Goal: Transaction & Acquisition: Purchase product/service

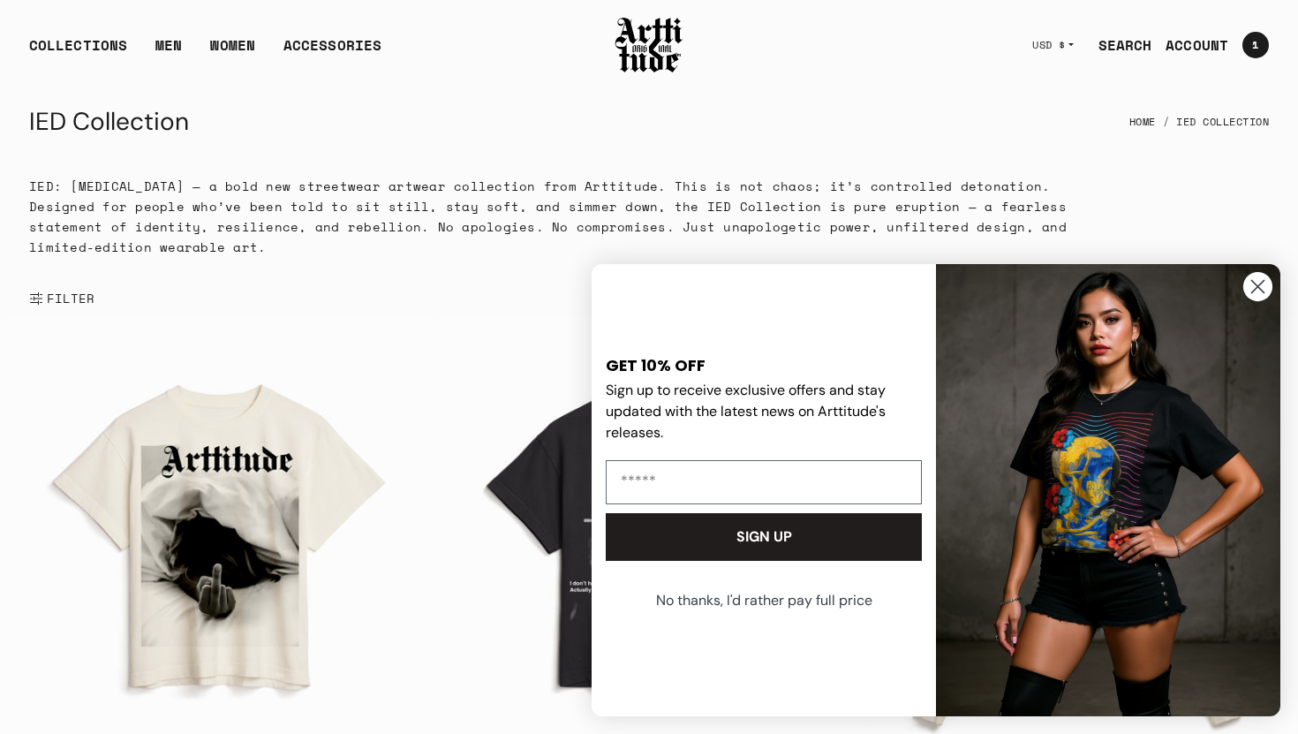
click at [702, 102] on div "IED Collection Home IED Collection" at bounding box center [649, 122] width 1240 height 42
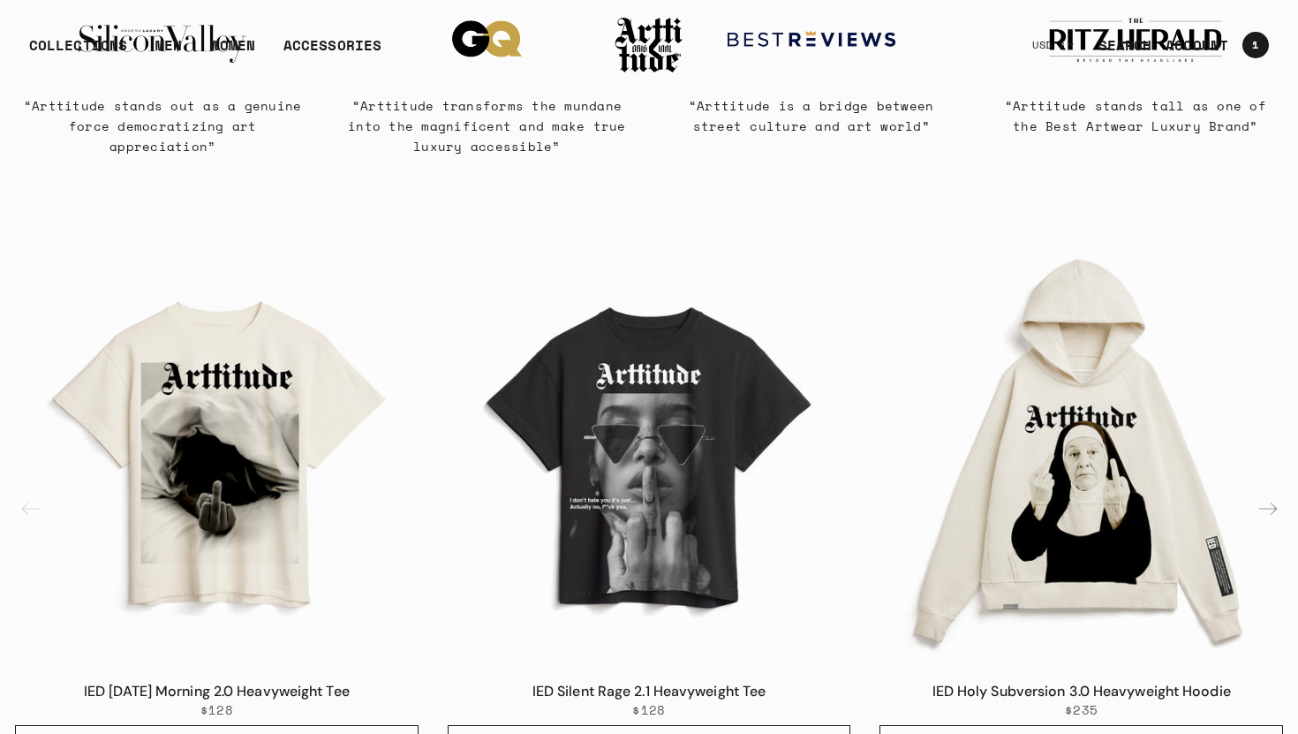
scroll to position [921, 0]
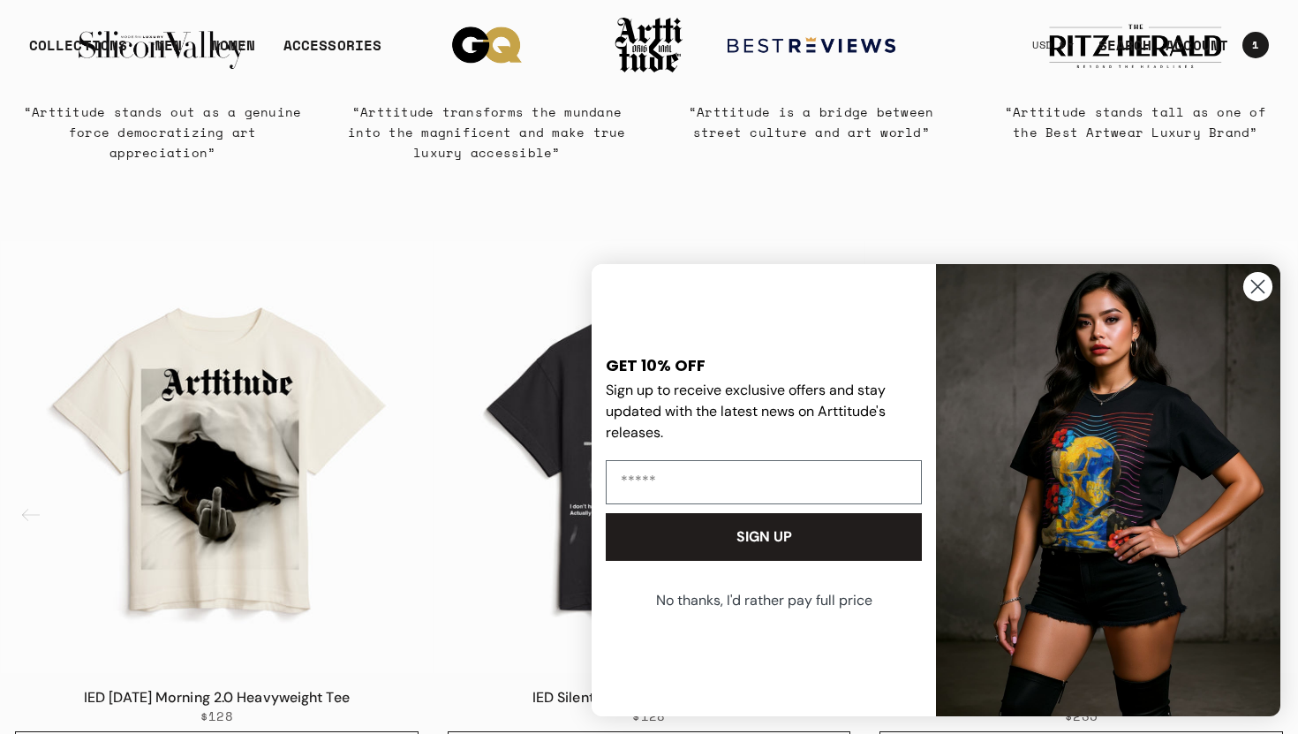
click at [1261, 290] on icon "Close dialog" at bounding box center [1258, 287] width 12 height 12
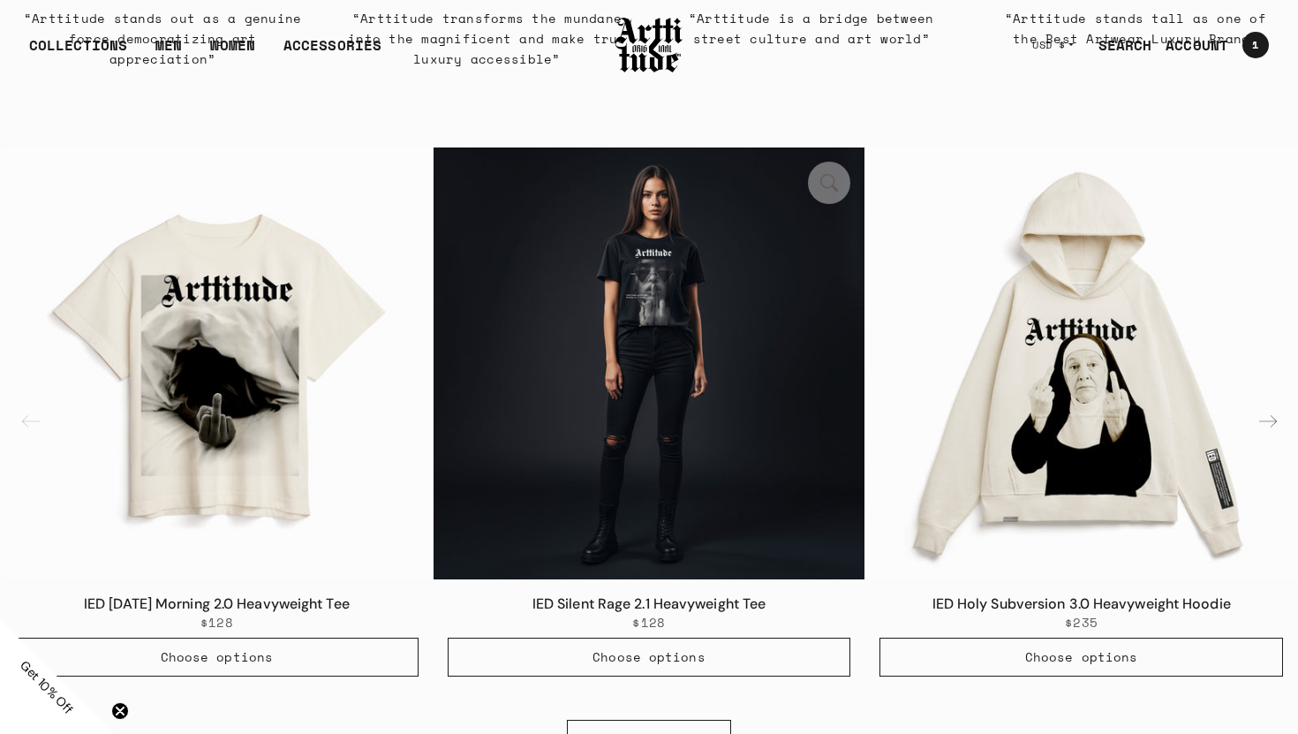
scroll to position [1016, 0]
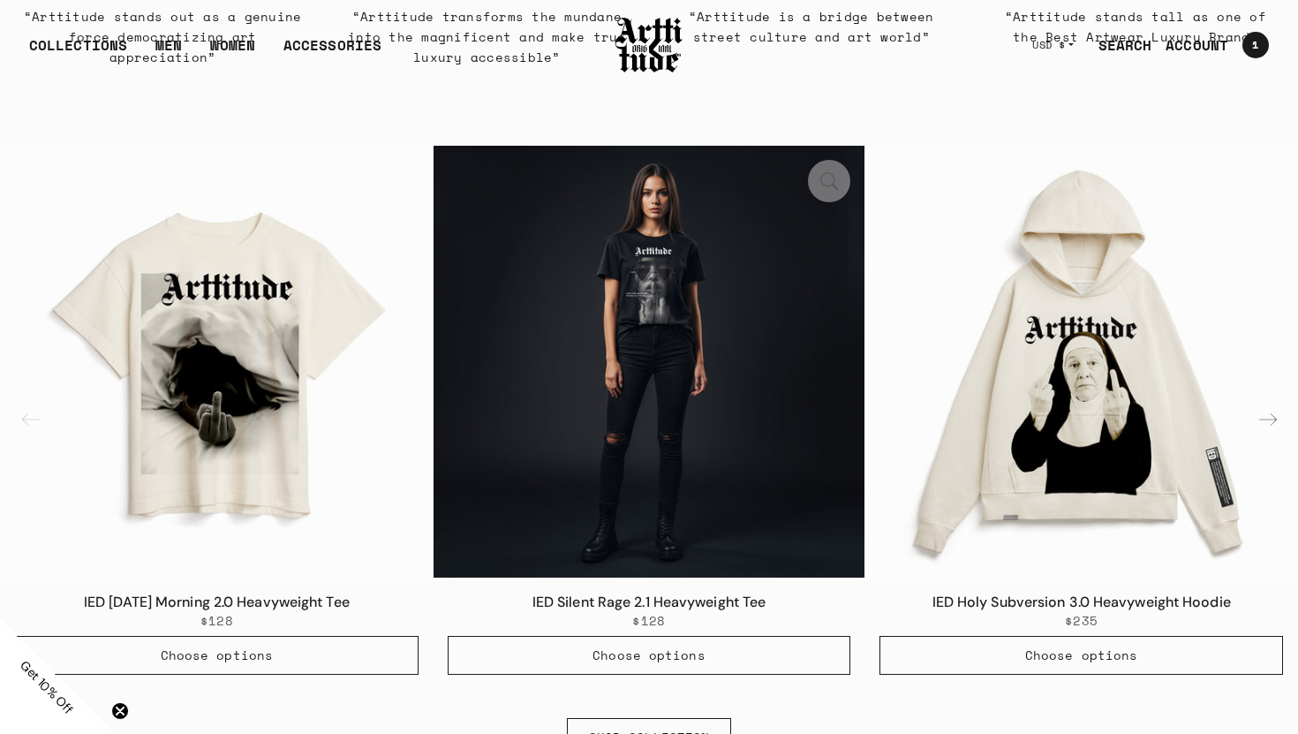
click at [695, 388] on img "2 / 6" at bounding box center [650, 362] width 432 height 432
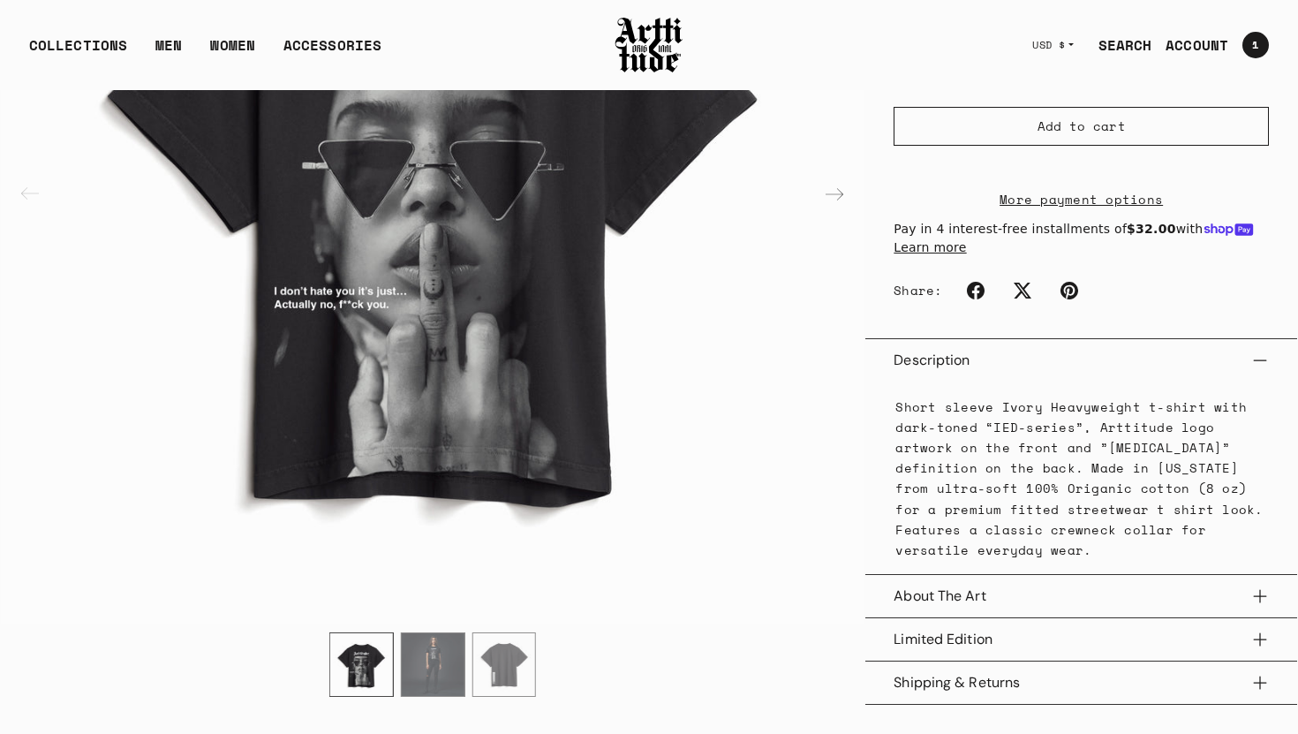
scroll to position [382, 0]
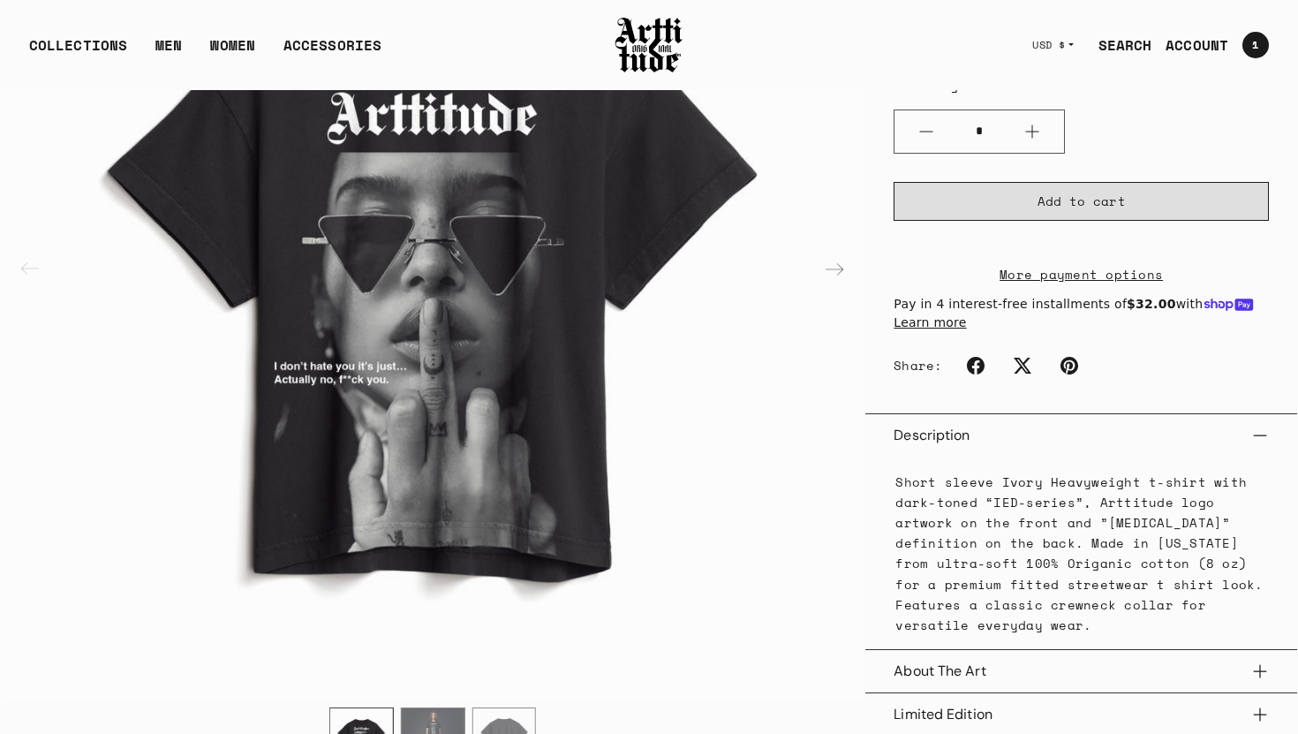
click at [1093, 192] on span "Add to cart" at bounding box center [1081, 201] width 88 height 18
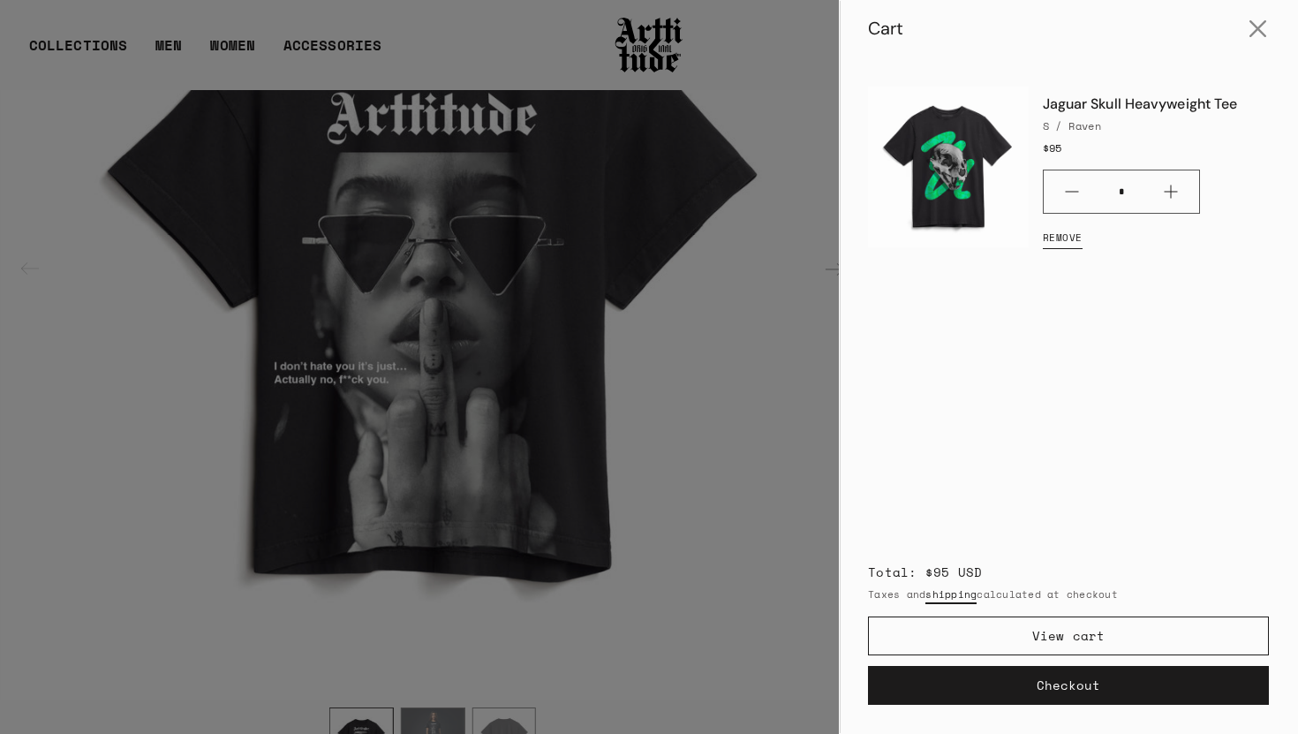
scroll to position [0, 0]
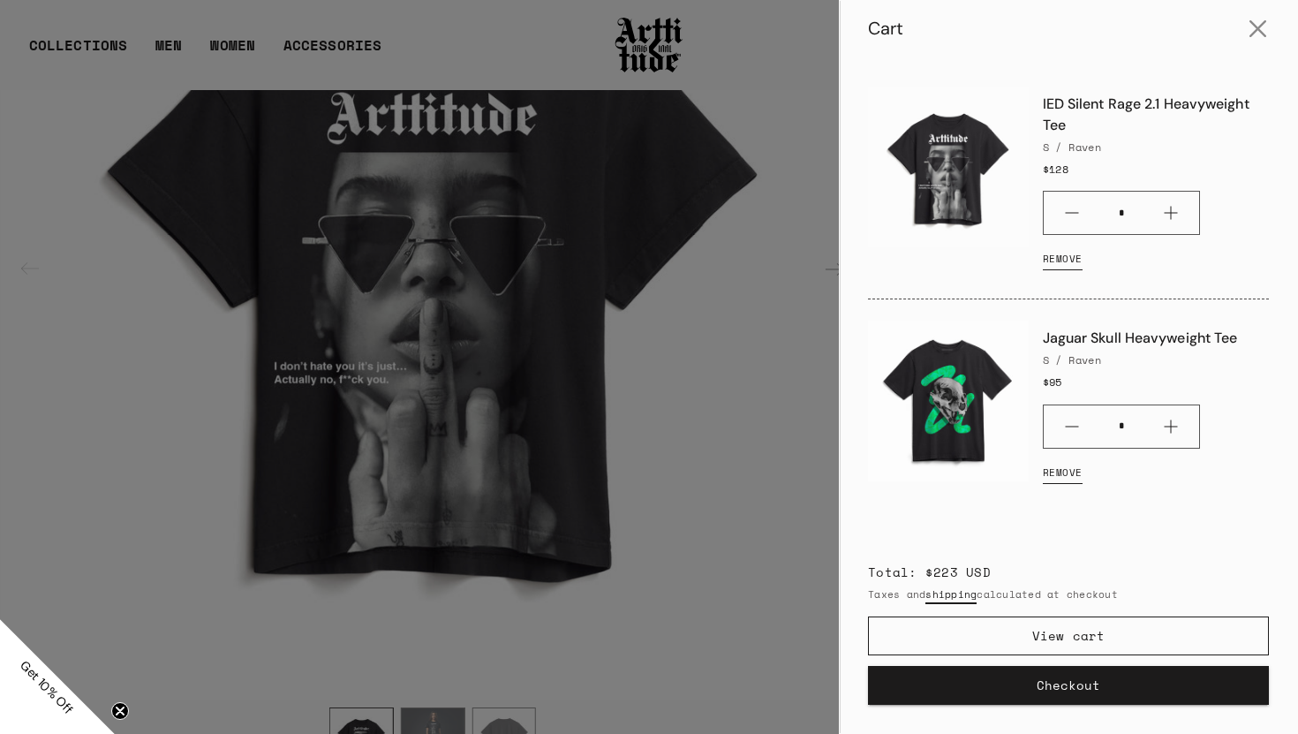
click at [1066, 685] on button "Checkout" at bounding box center [1068, 685] width 401 height 39
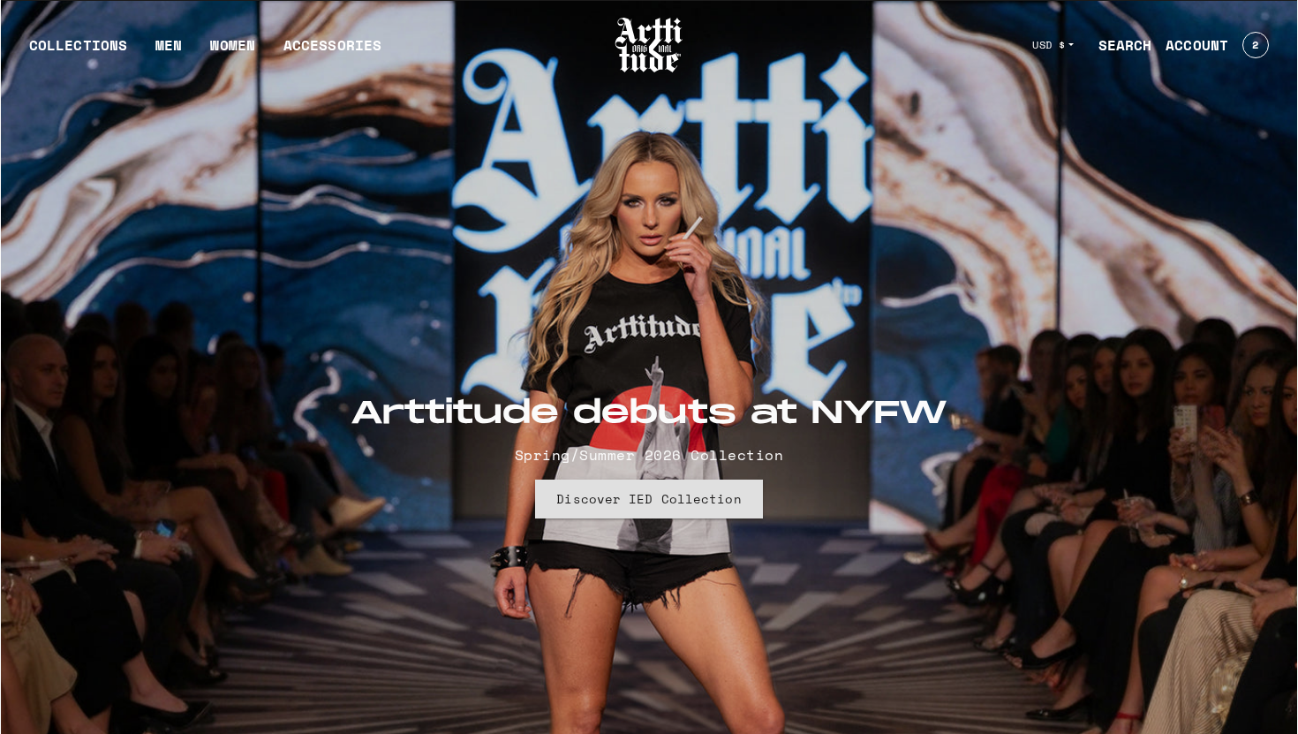
click at [690, 501] on link "Discover IED Collection" at bounding box center [648, 498] width 227 height 39
